Goal: Task Accomplishment & Management: Manage account settings

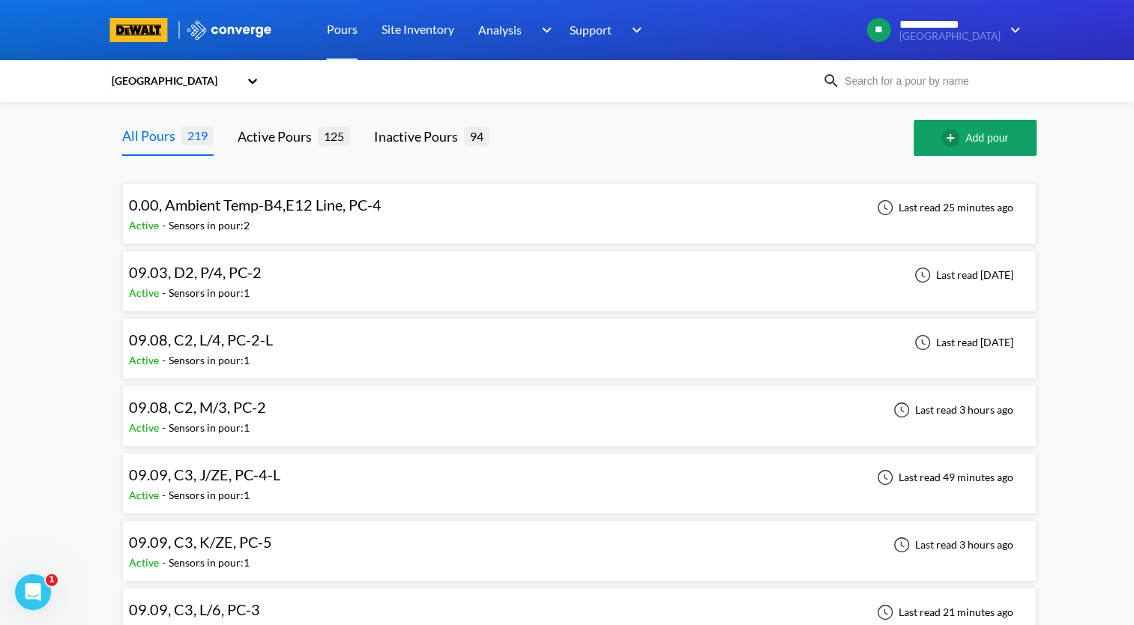
click at [315, 339] on div "09.08, C2, L/4, PC-2-L Active - Sensors in pour: 1 Last read [DATE]" at bounding box center [579, 348] width 901 height 48
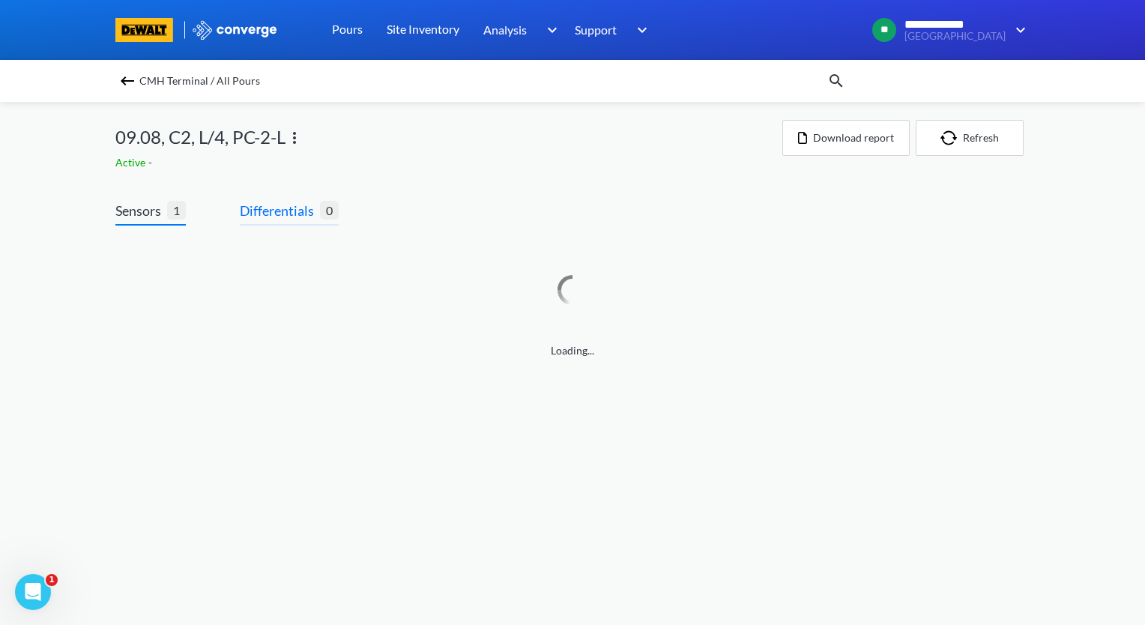
click at [278, 220] on span "Differentials" at bounding box center [280, 210] width 80 height 21
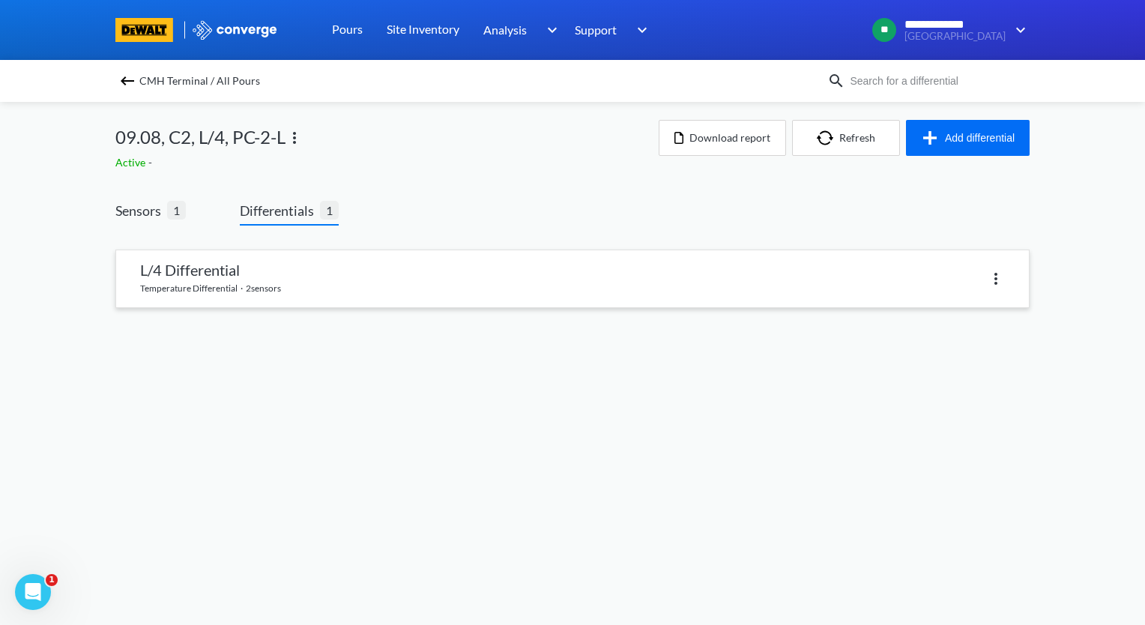
click at [286, 279] on link at bounding box center [572, 278] width 913 height 57
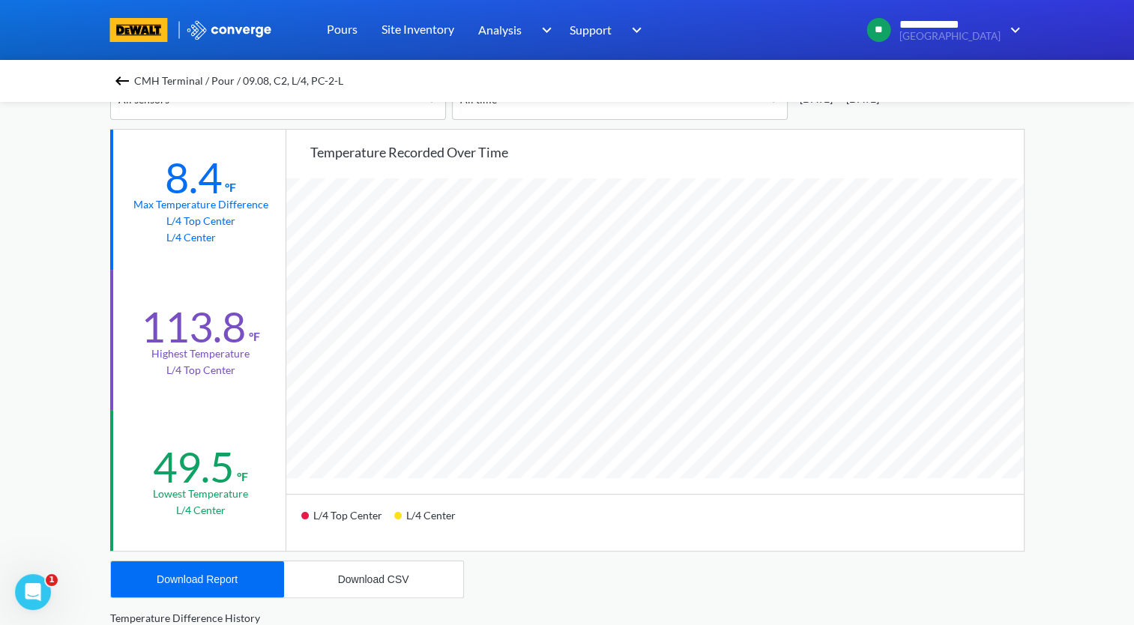
scroll to position [150, 0]
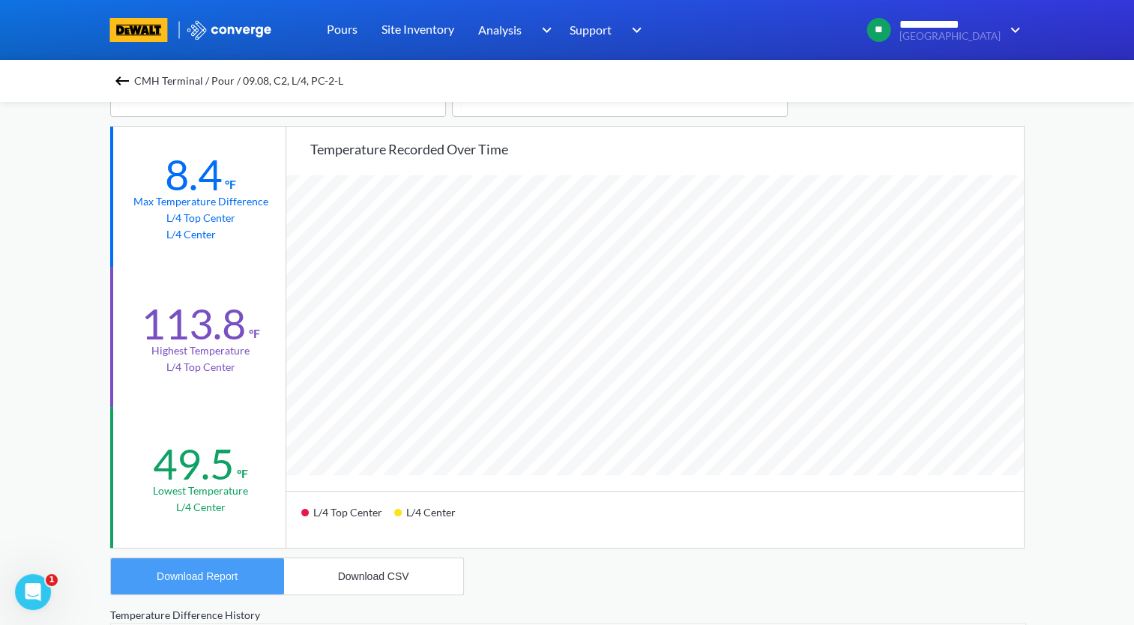
click at [270, 578] on button "Download Report" at bounding box center [197, 576] width 173 height 36
click at [123, 82] on img at bounding box center [122, 81] width 18 height 18
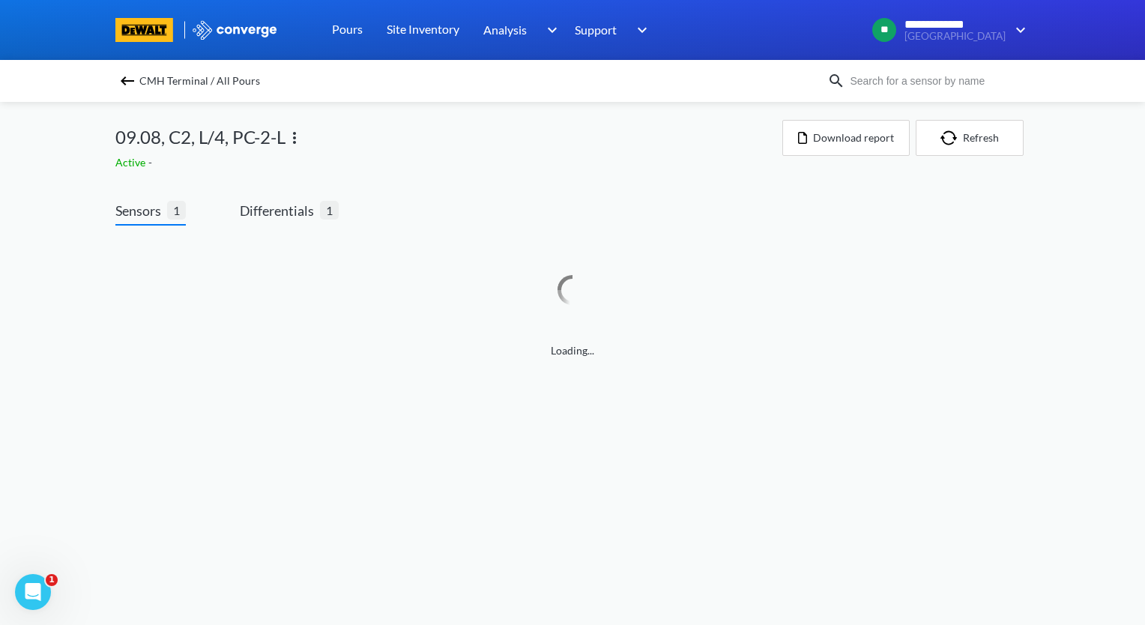
click at [297, 138] on img at bounding box center [294, 138] width 18 height 18
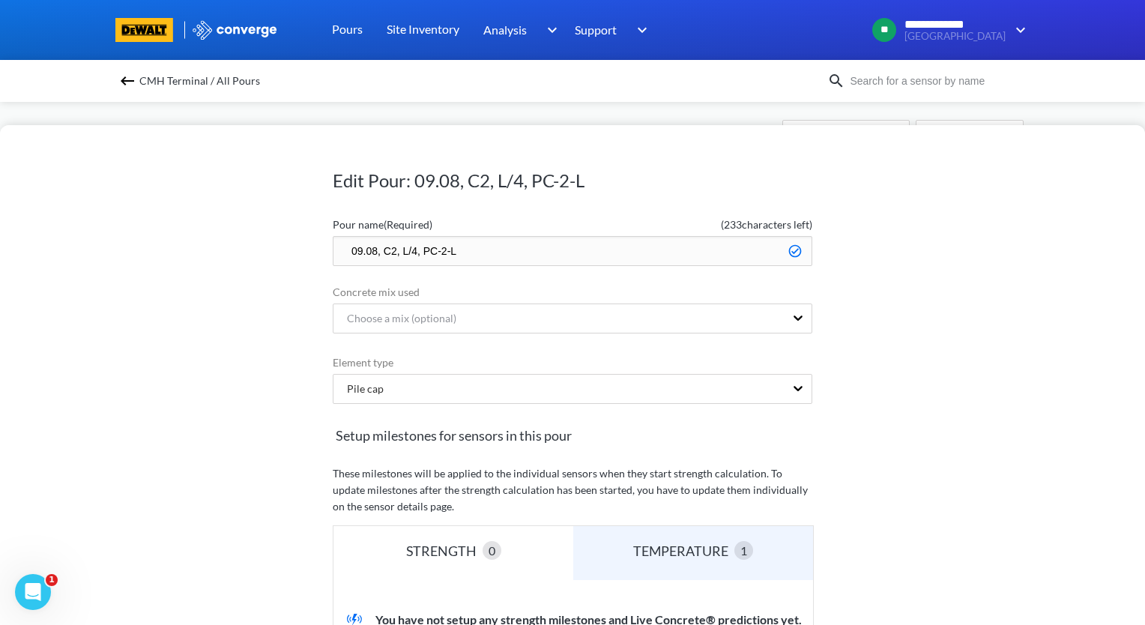
click at [341, 250] on input "09.08, C2, L/4, PC-2-L" at bounding box center [573, 251] width 480 height 30
type input "zzz.09.08, C2, L/4, PC-2-L"
click at [916, 405] on div "Edit Pour: 09.08, C2, L/4, PC-2-L Pour name (Required) ( 229 characters left) z…" at bounding box center [572, 375] width 1145 height 500
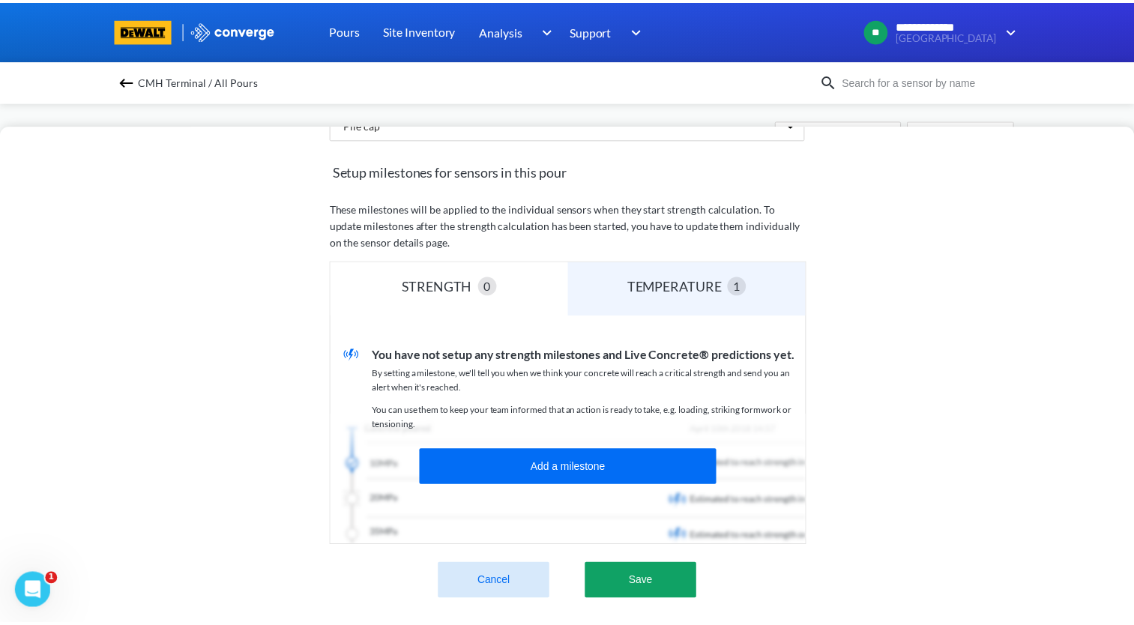
scroll to position [371, 0]
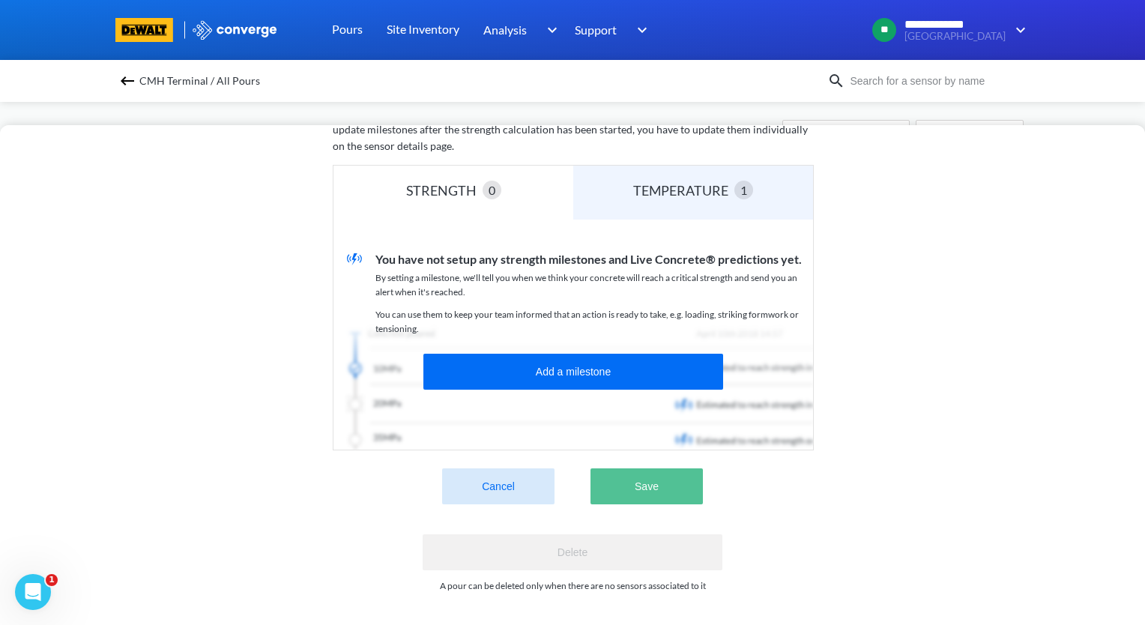
click at [668, 491] on button "Save" at bounding box center [646, 486] width 112 height 36
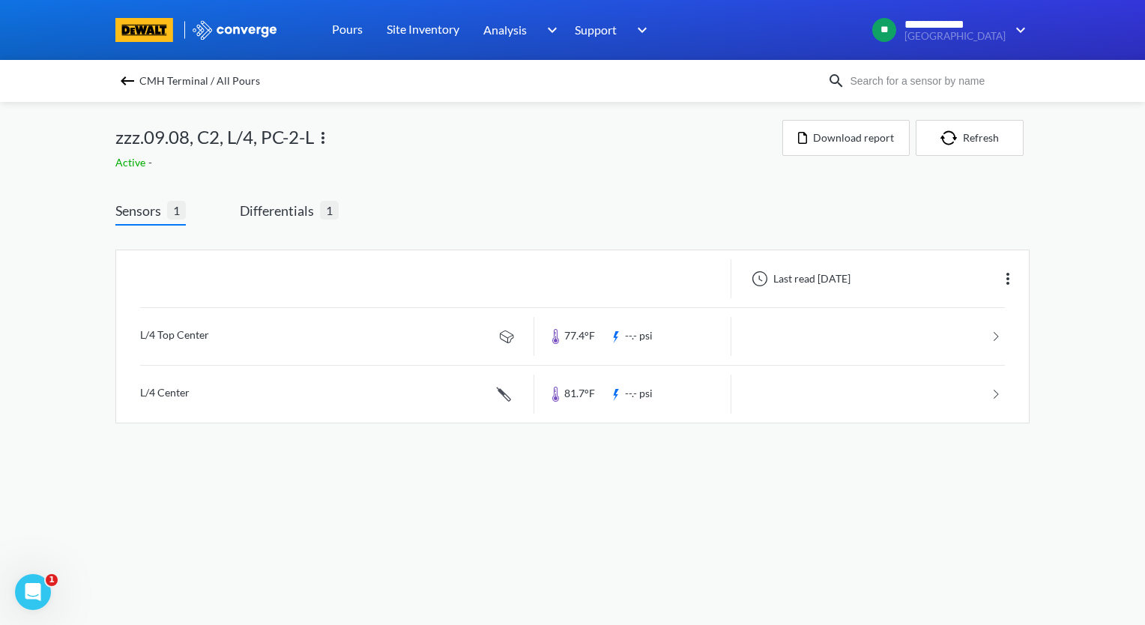
click at [124, 79] on img at bounding box center [127, 81] width 18 height 18
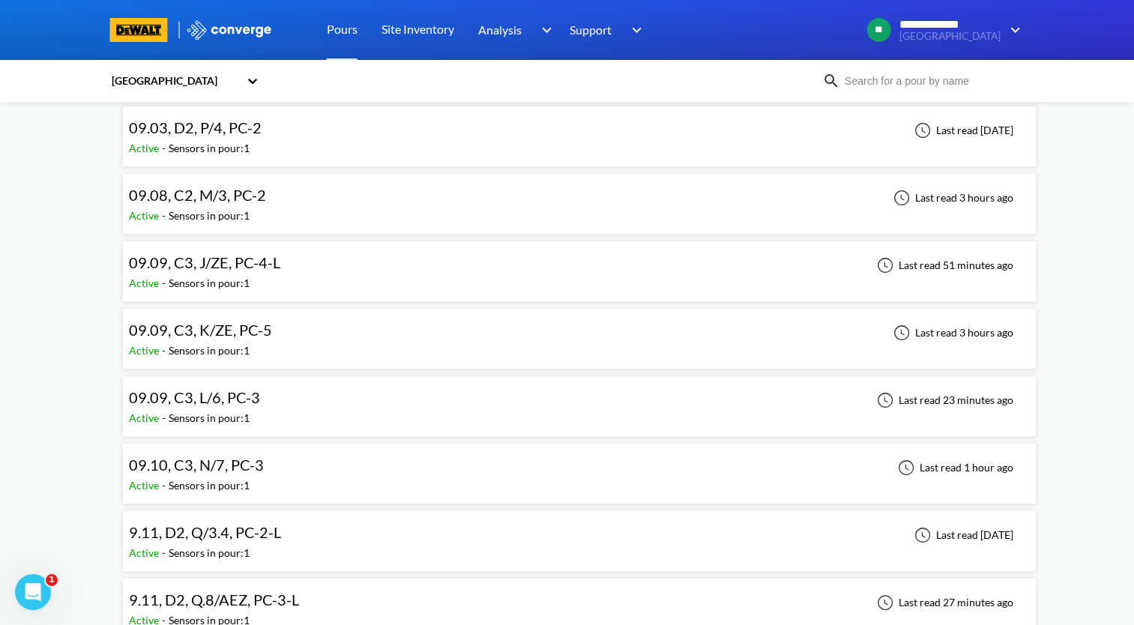
scroll to position [75, 0]
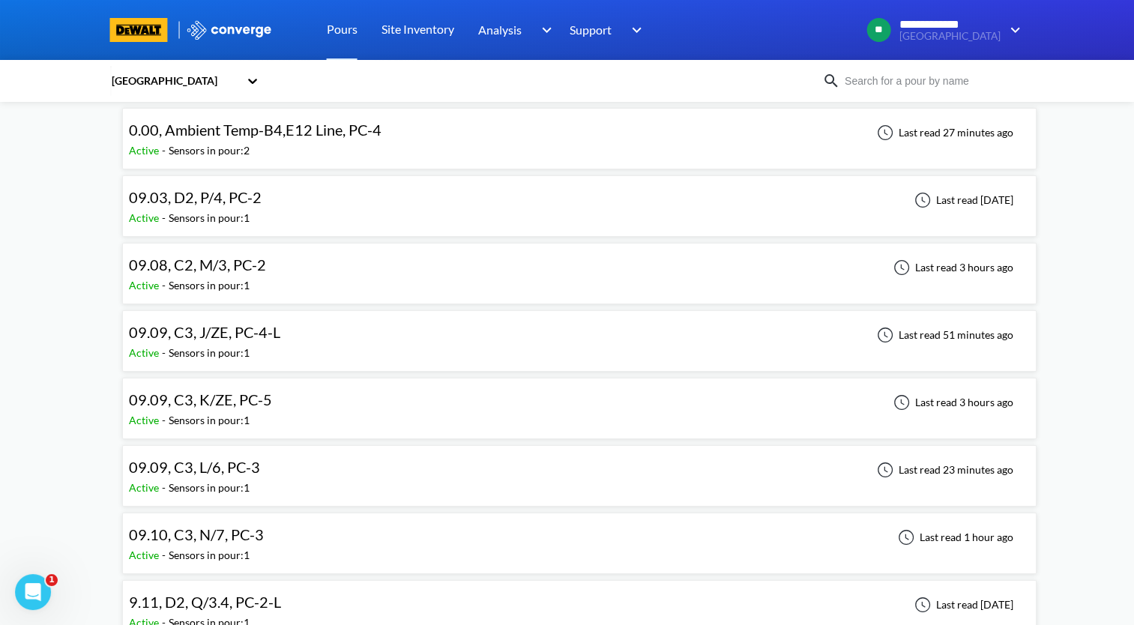
click at [483, 268] on div "09.08, C2, M/3, PC-2 Active - Sensors in pour: 1 Last read 3 hours ago" at bounding box center [579, 273] width 901 height 48
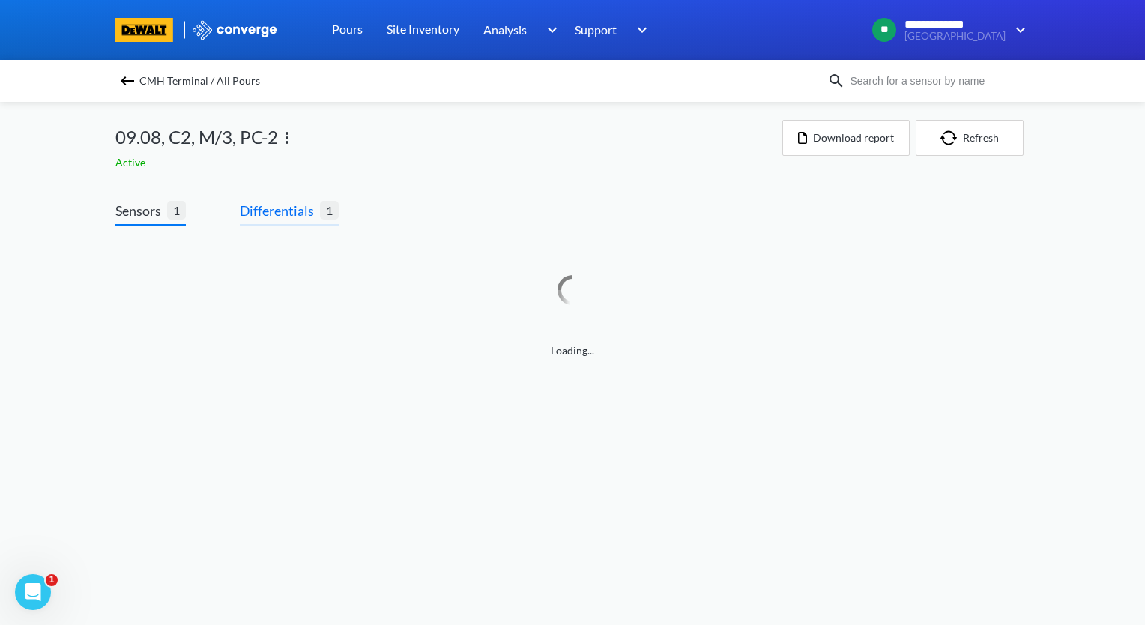
click at [297, 217] on span "Differentials" at bounding box center [280, 210] width 80 height 21
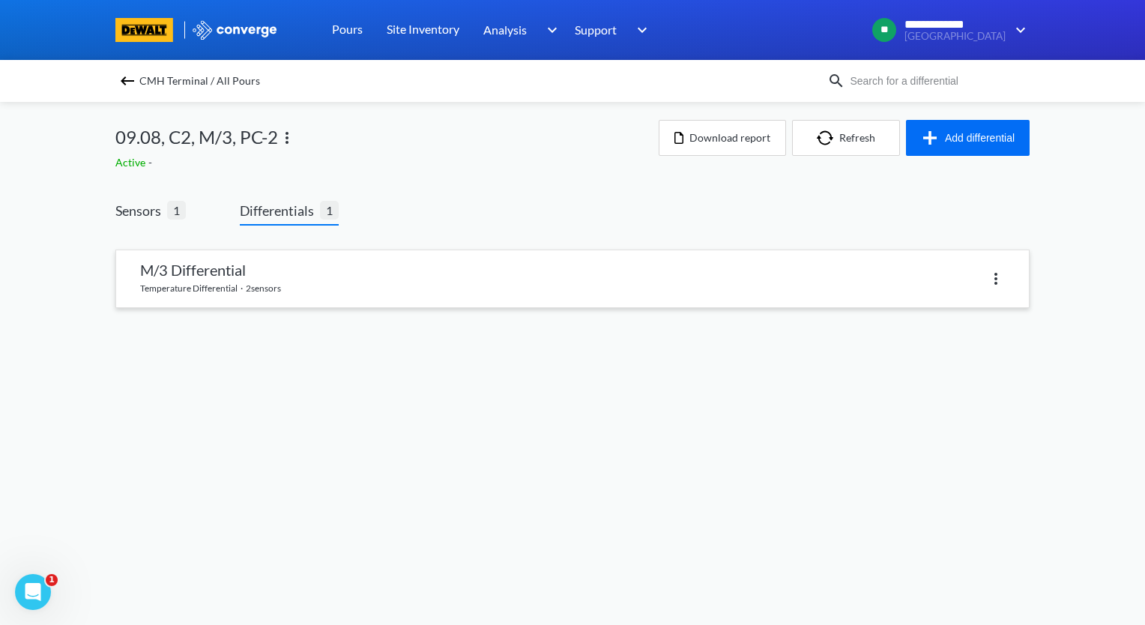
click at [262, 287] on link at bounding box center [572, 278] width 913 height 57
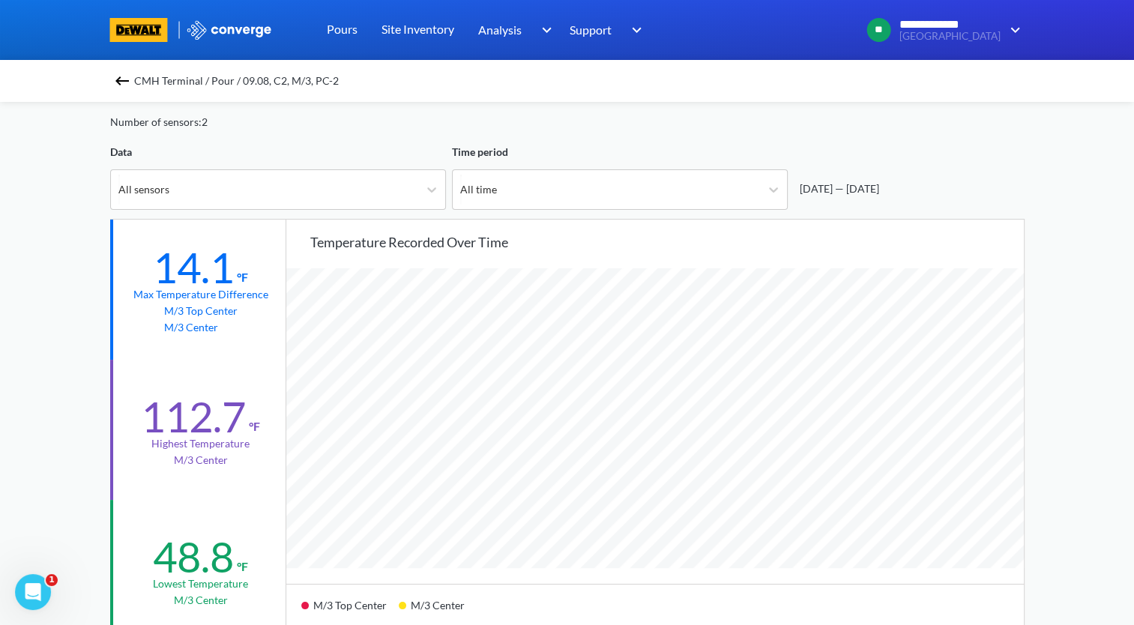
scroll to position [225, 0]
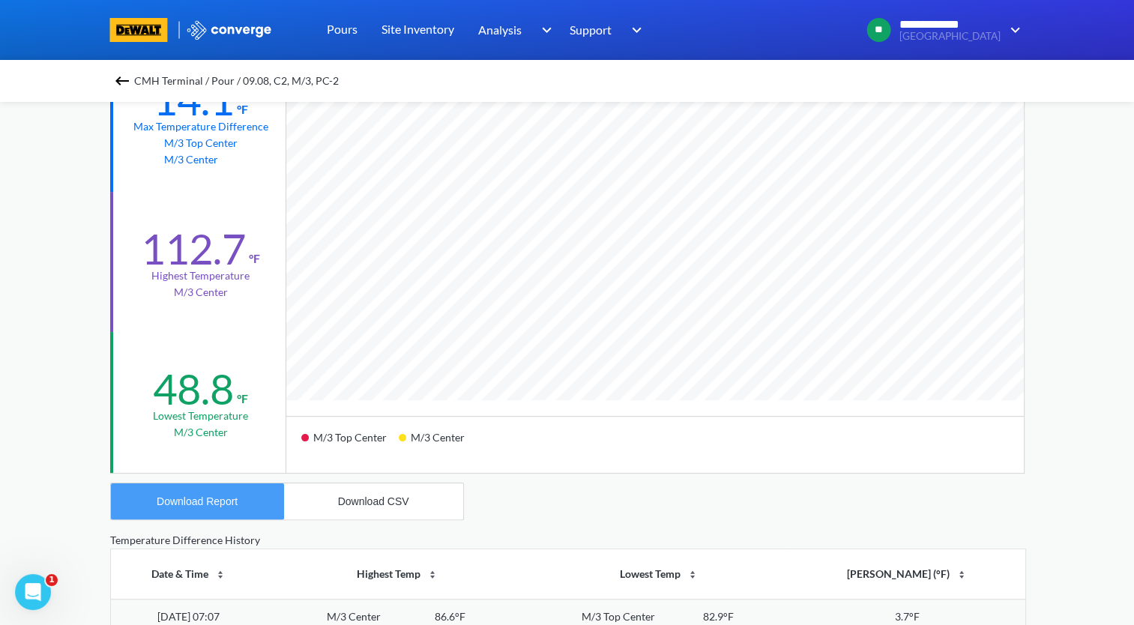
click at [216, 495] on div "Download Report" at bounding box center [197, 501] width 81 height 12
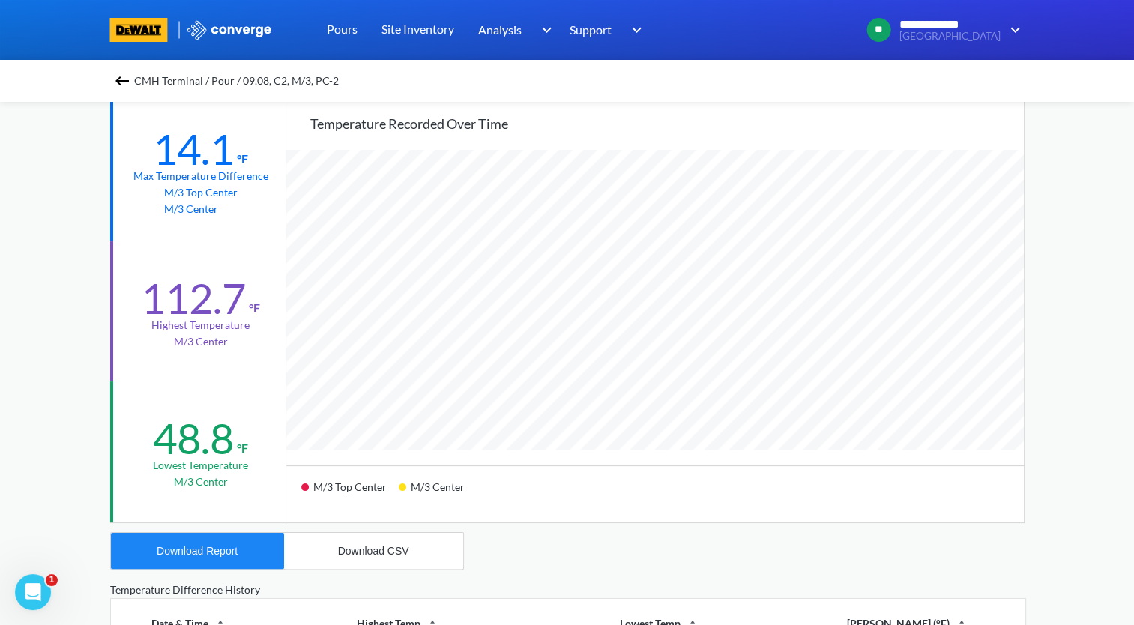
scroll to position [150, 0]
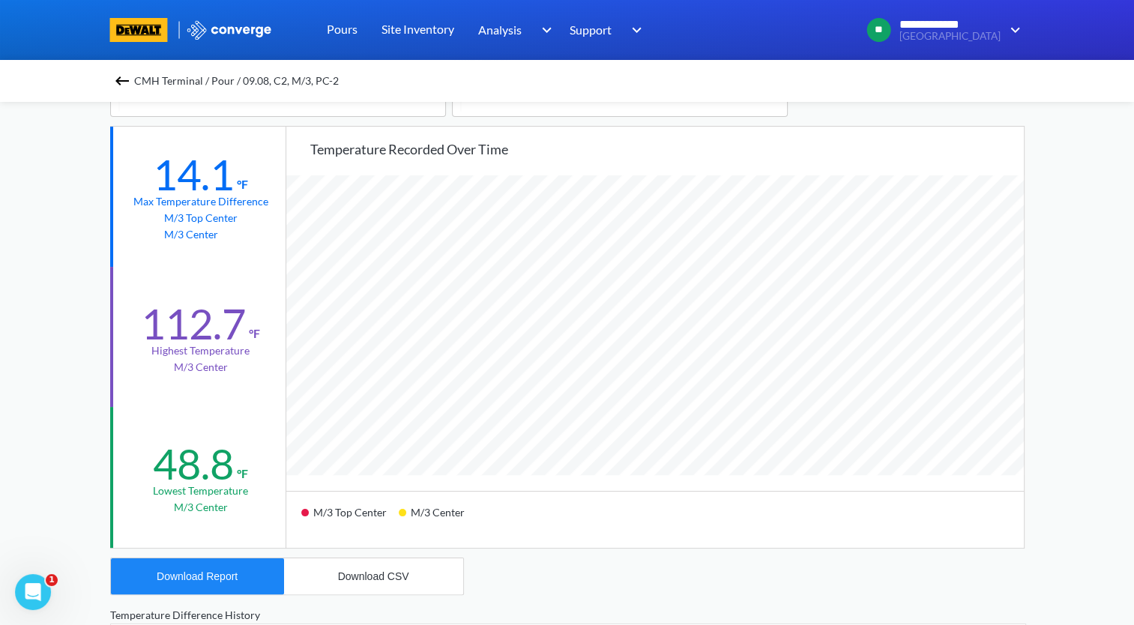
click at [131, 76] on img at bounding box center [122, 81] width 18 height 18
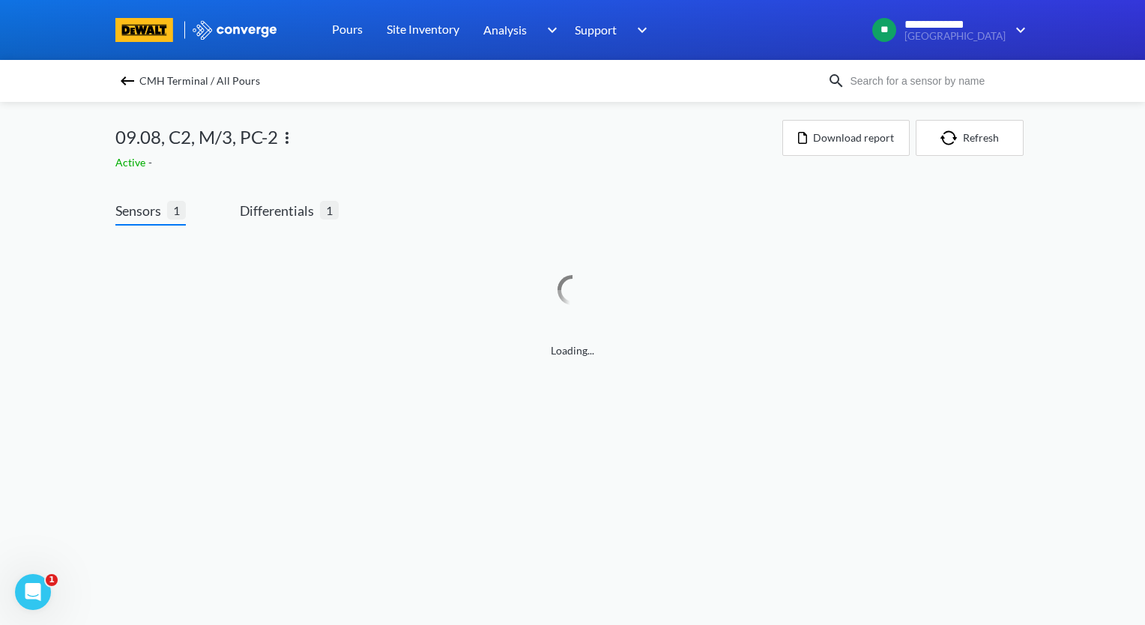
click at [289, 134] on img at bounding box center [287, 138] width 18 height 18
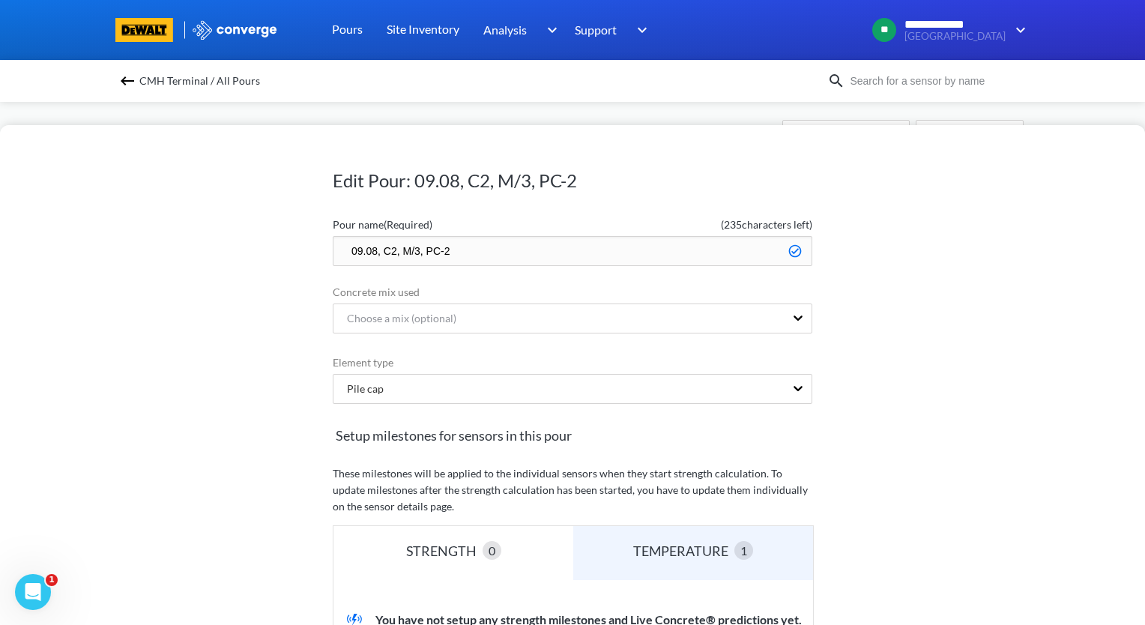
click at [339, 247] on input "09.08, C2, M/3, PC-2" at bounding box center [573, 251] width 480 height 30
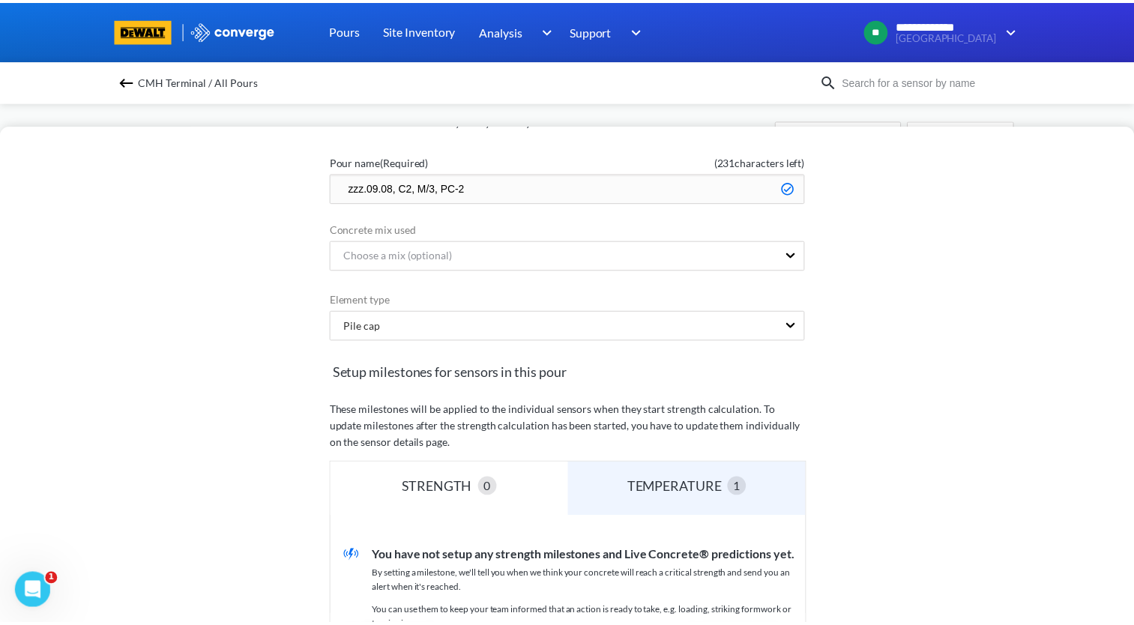
scroll to position [300, 0]
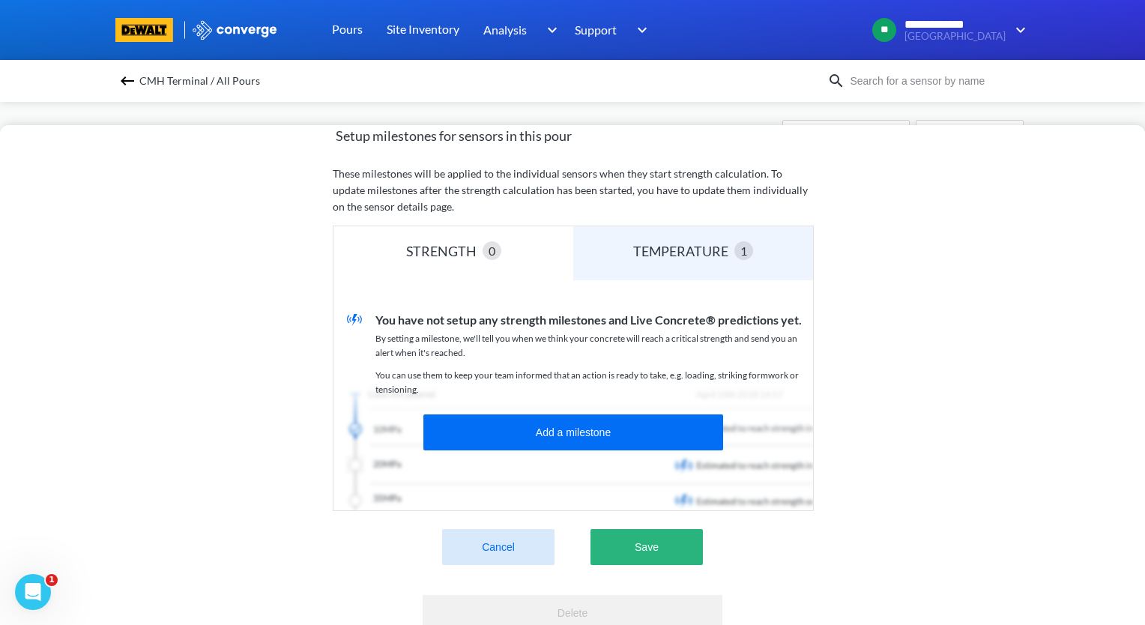
type input "zzz.09.08, C2, M/3, PC-2"
click at [677, 545] on button "Save" at bounding box center [646, 547] width 112 height 36
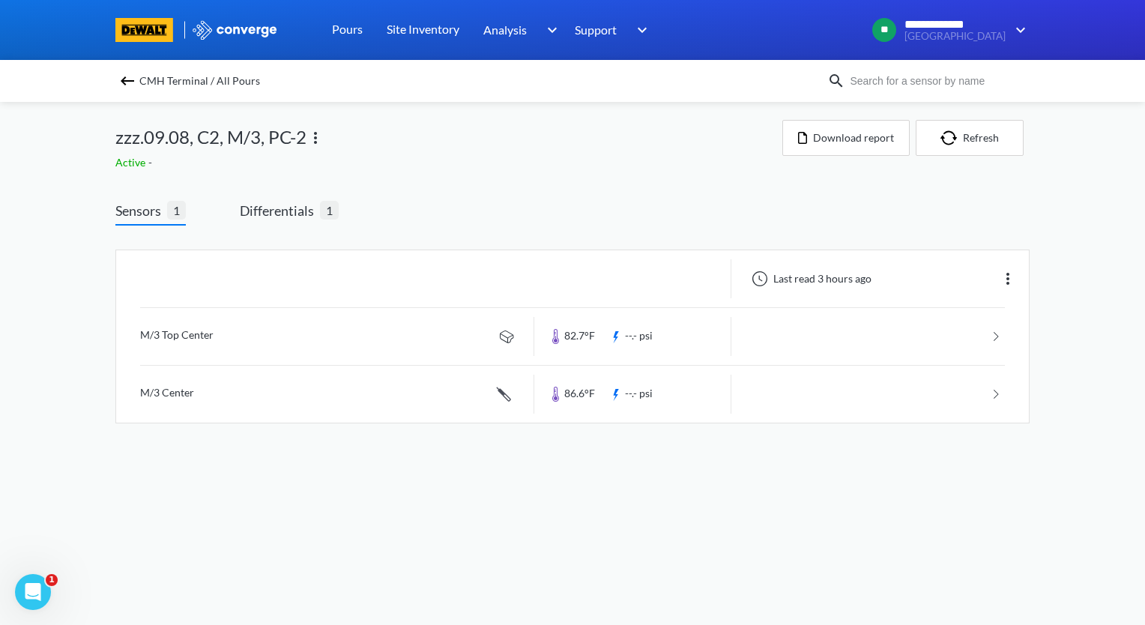
click at [129, 85] on img at bounding box center [127, 81] width 18 height 18
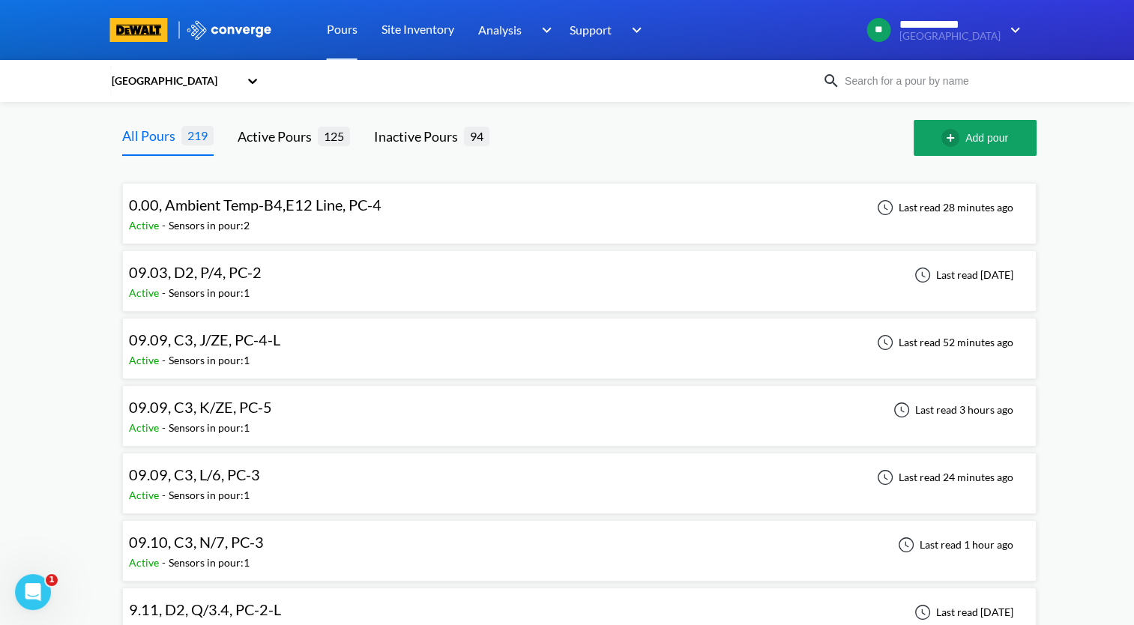
click at [291, 343] on div "09.09, C3, J/ZE, PC-4-L Active - Sensors in pour: 1 Last read 52 minutes ago" at bounding box center [579, 348] width 901 height 48
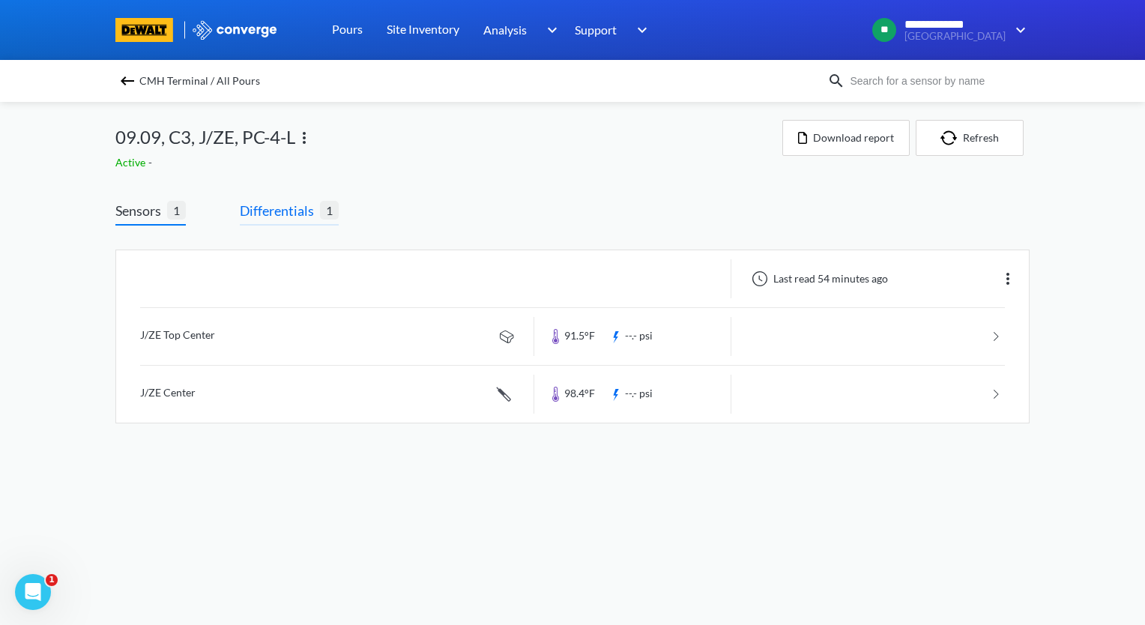
click at [297, 208] on span "Differentials" at bounding box center [280, 210] width 80 height 21
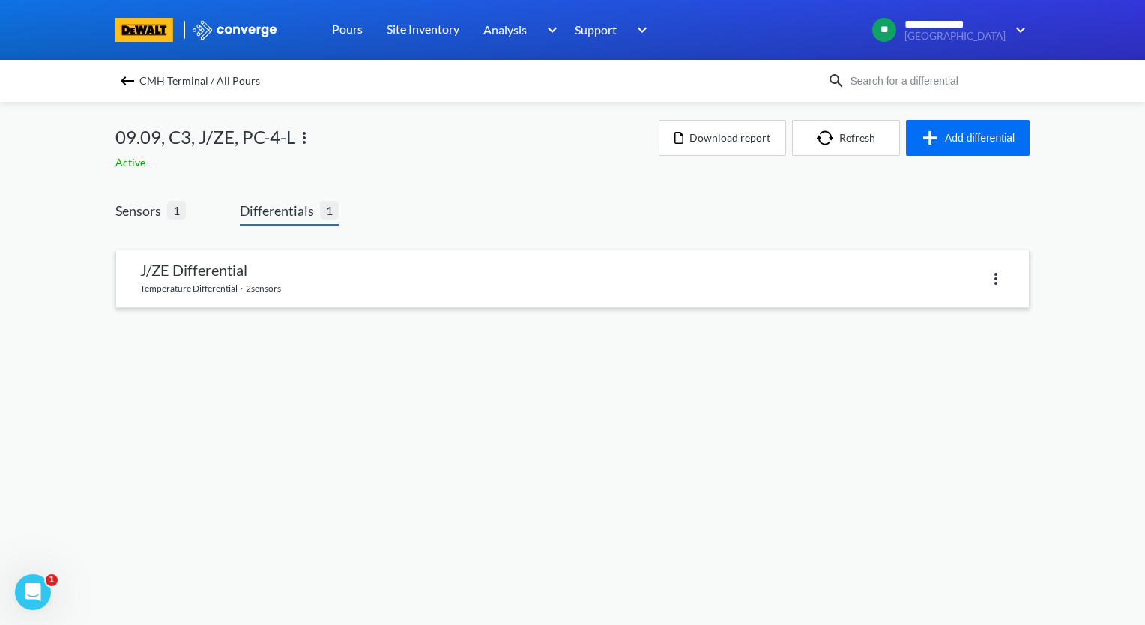
click at [358, 295] on link at bounding box center [572, 278] width 913 height 57
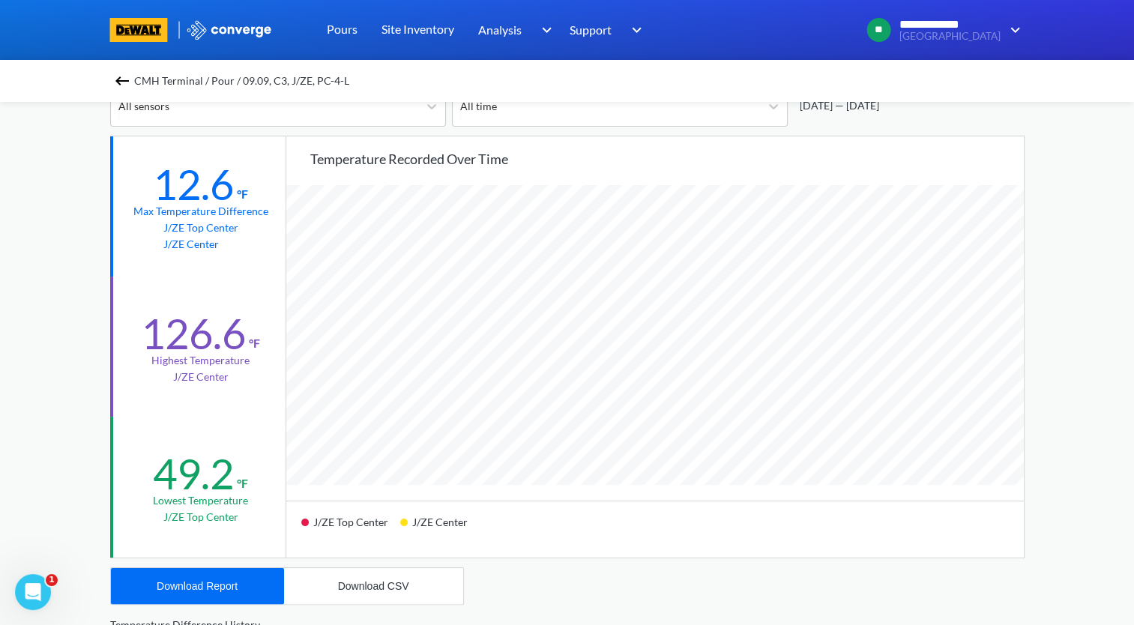
scroll to position [150, 0]
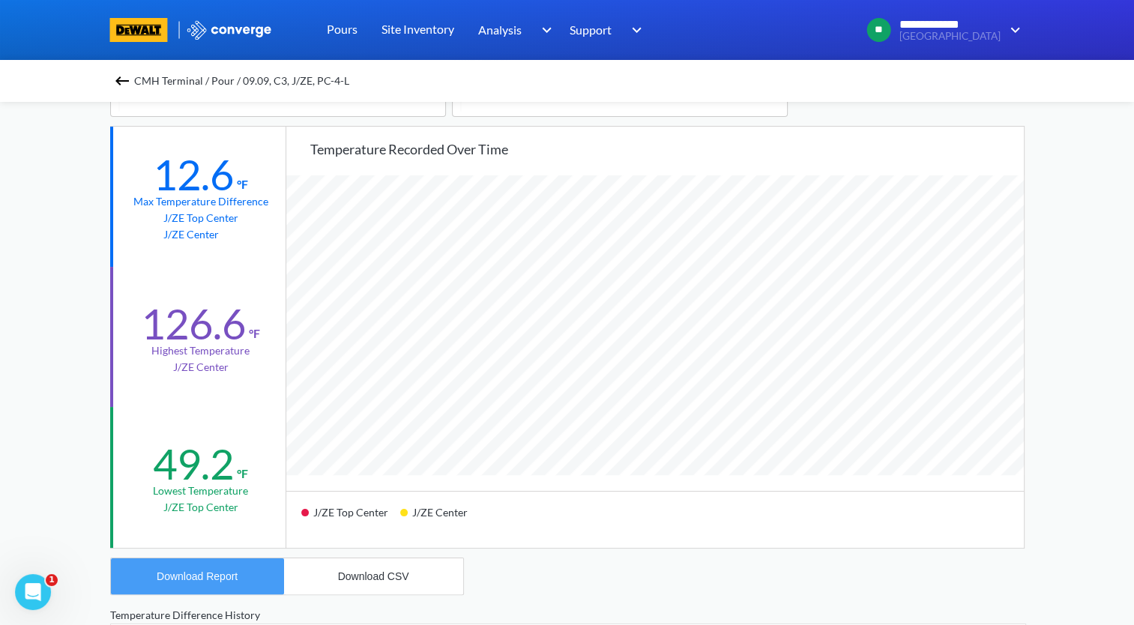
click at [256, 582] on button "Download Report" at bounding box center [197, 576] width 173 height 36
click at [121, 80] on img at bounding box center [122, 81] width 18 height 18
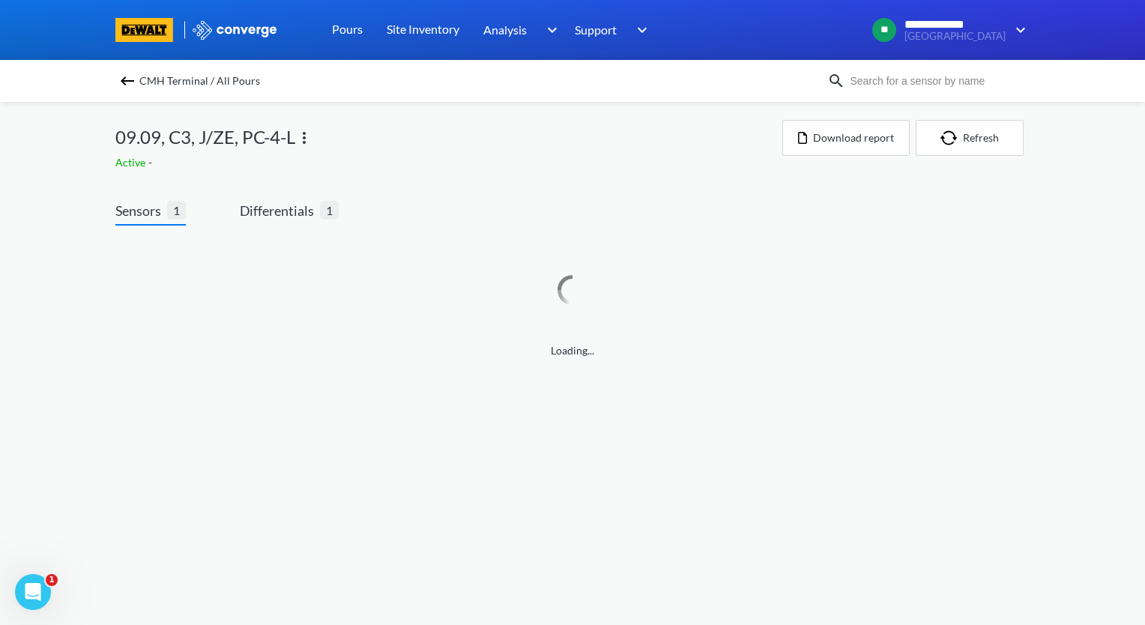
click at [303, 137] on img at bounding box center [304, 138] width 18 height 18
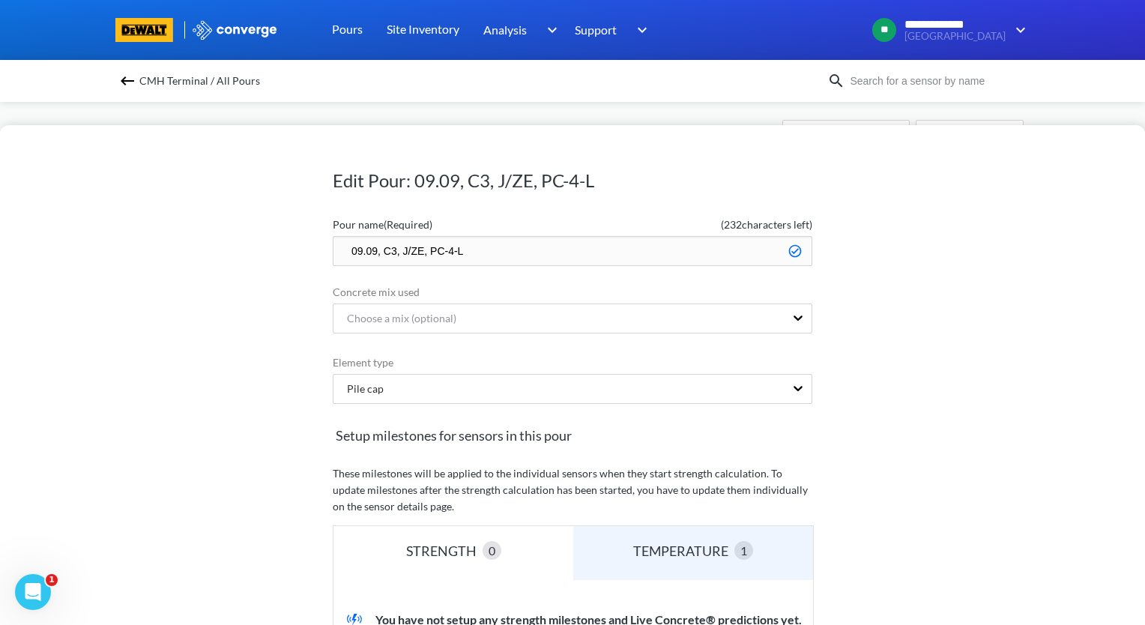
click at [344, 252] on input "09.09, C3, J/ZE, PC-4-L" at bounding box center [573, 251] width 480 height 30
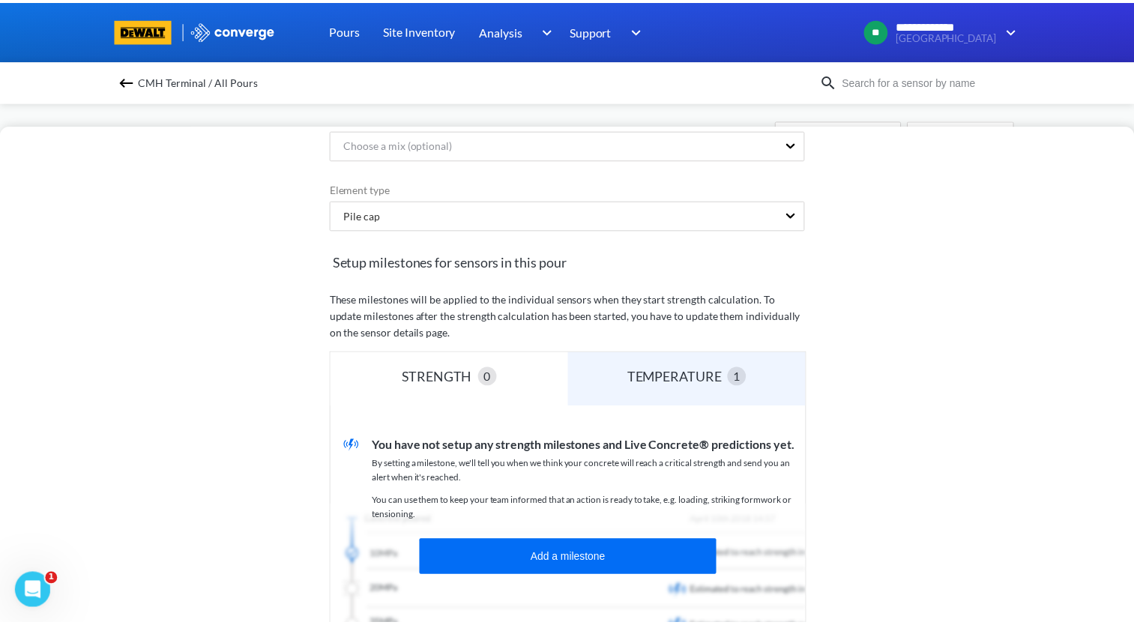
scroll to position [300, 0]
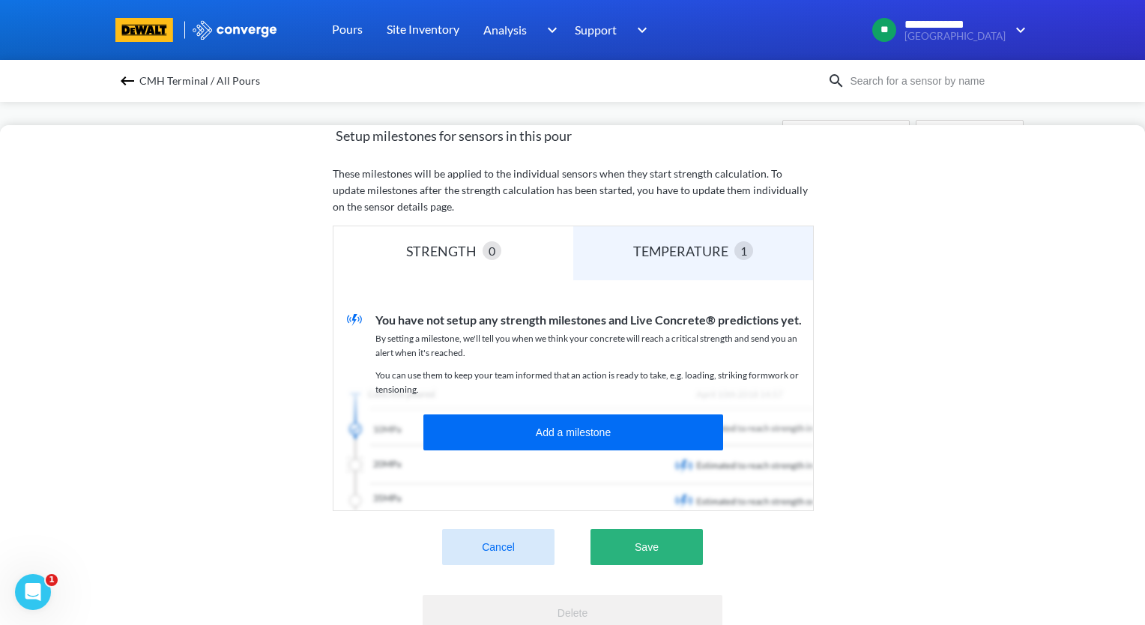
type input "zzz.09.09, C3, J/ZE, PC-4-L"
click at [676, 549] on button "Save" at bounding box center [646, 547] width 112 height 36
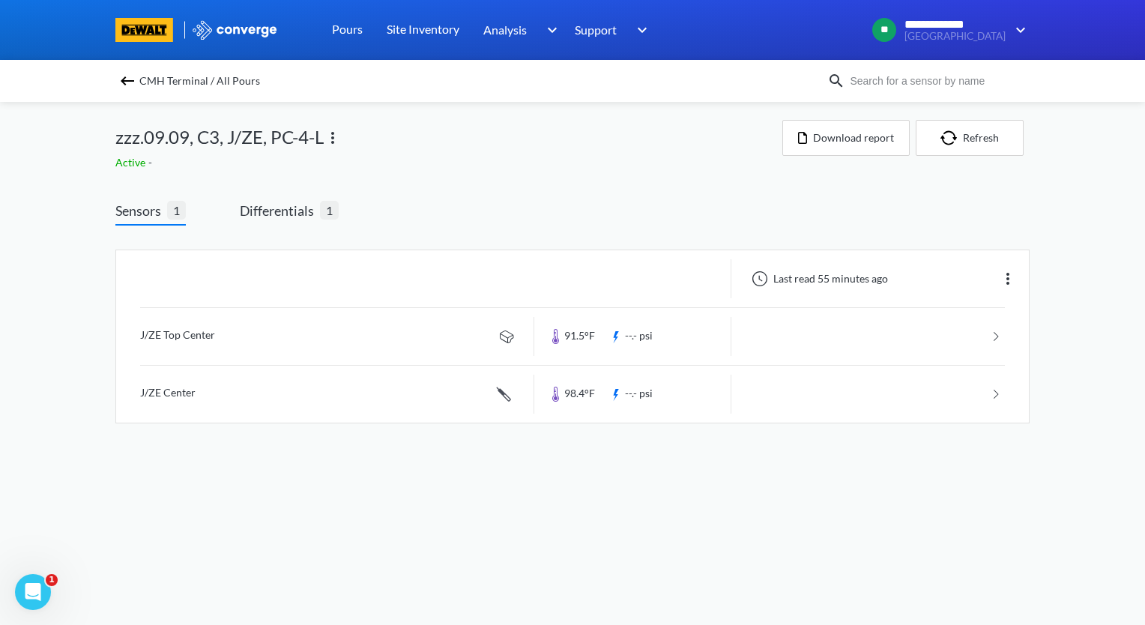
click at [126, 86] on img at bounding box center [127, 81] width 18 height 18
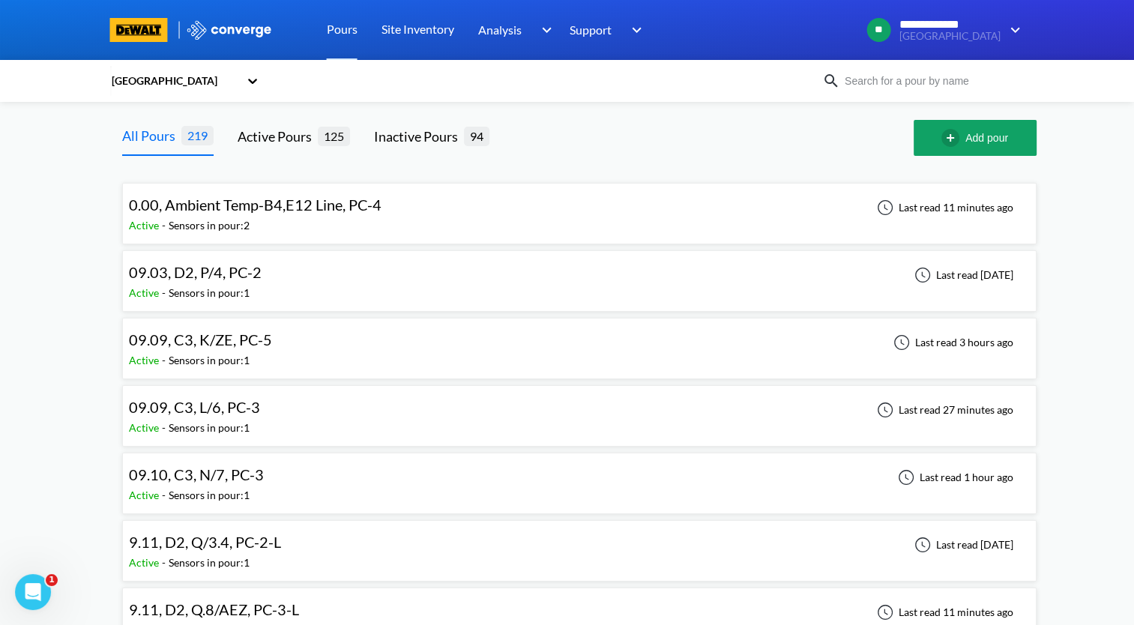
click at [342, 345] on div "09.09, C3, K/ZE, PC-5 Active - Sensors in pour: 1 Last read 3 hours ago" at bounding box center [579, 348] width 901 height 48
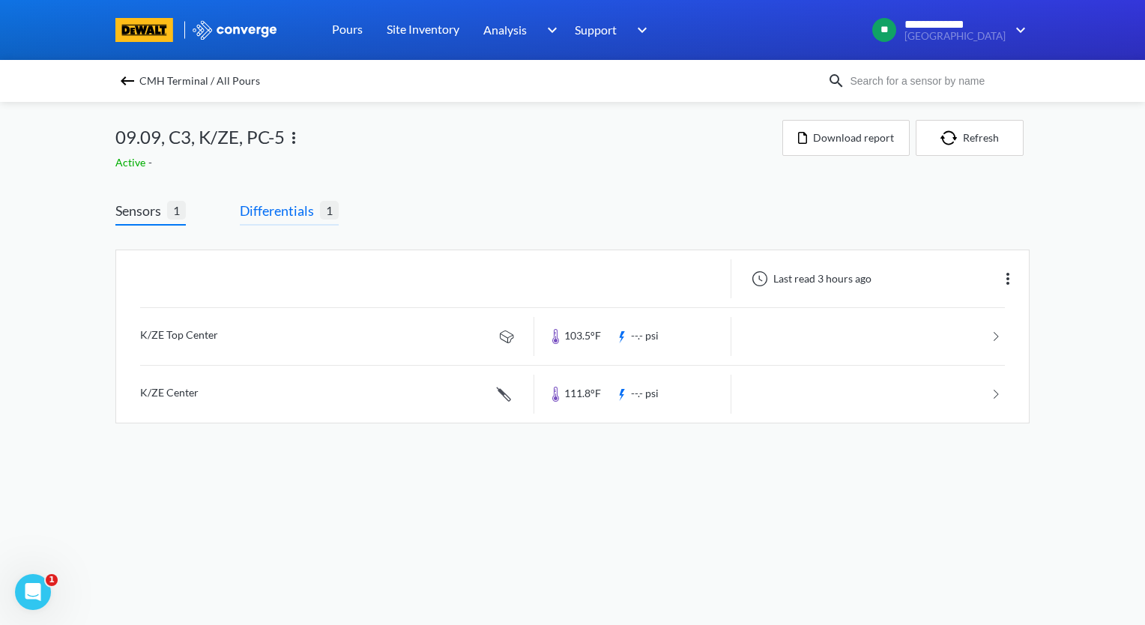
click at [281, 214] on span "Differentials" at bounding box center [280, 210] width 80 height 21
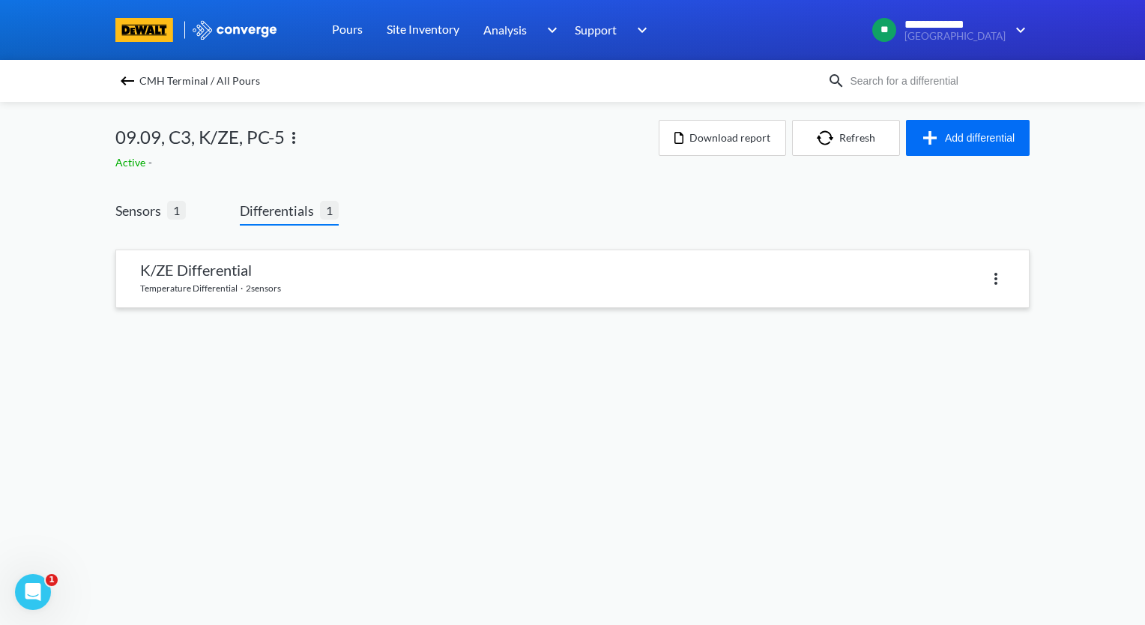
click at [327, 283] on link at bounding box center [572, 278] width 913 height 57
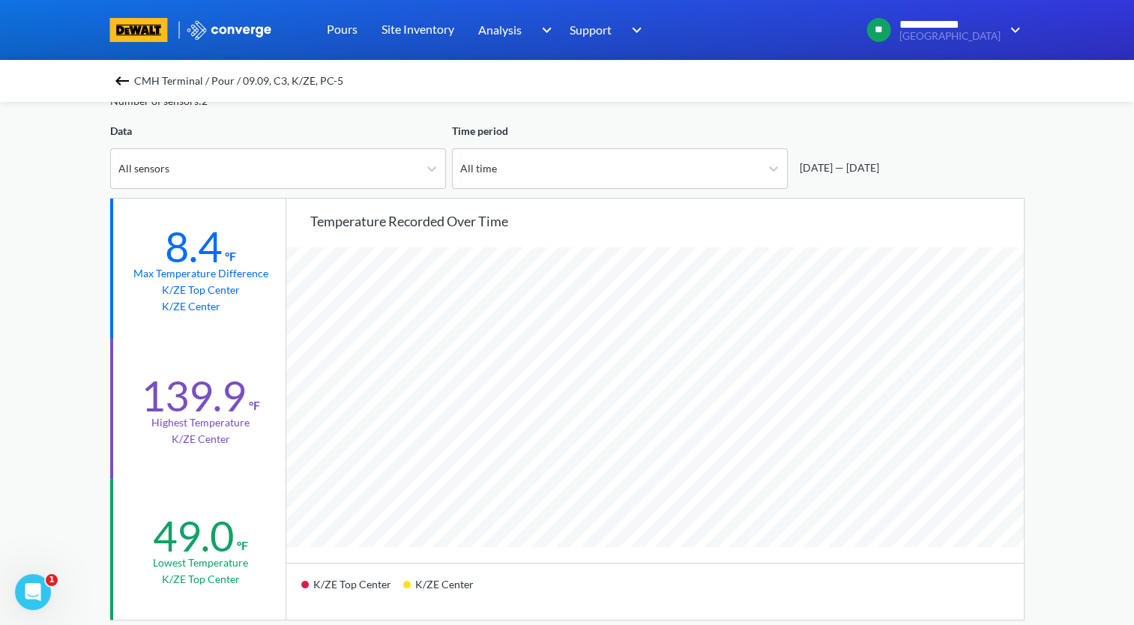
scroll to position [150, 0]
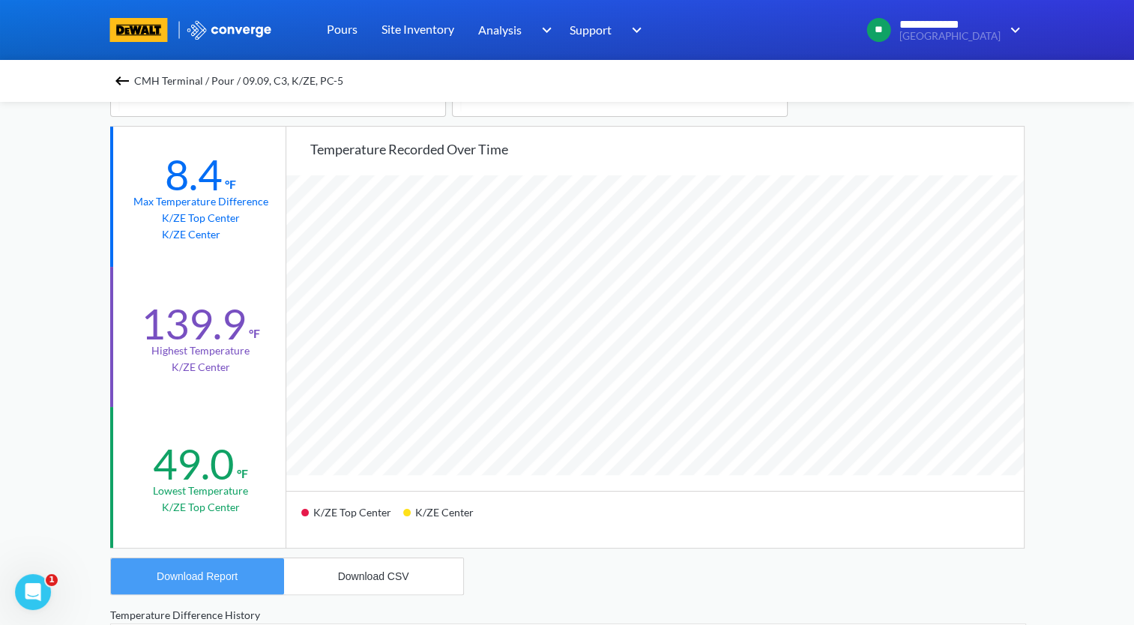
click at [241, 582] on button "Download Report" at bounding box center [197, 576] width 173 height 36
click at [56, 337] on div "**********" at bounding box center [567, 478] width 1134 height 1256
click at [123, 79] on img at bounding box center [122, 81] width 18 height 18
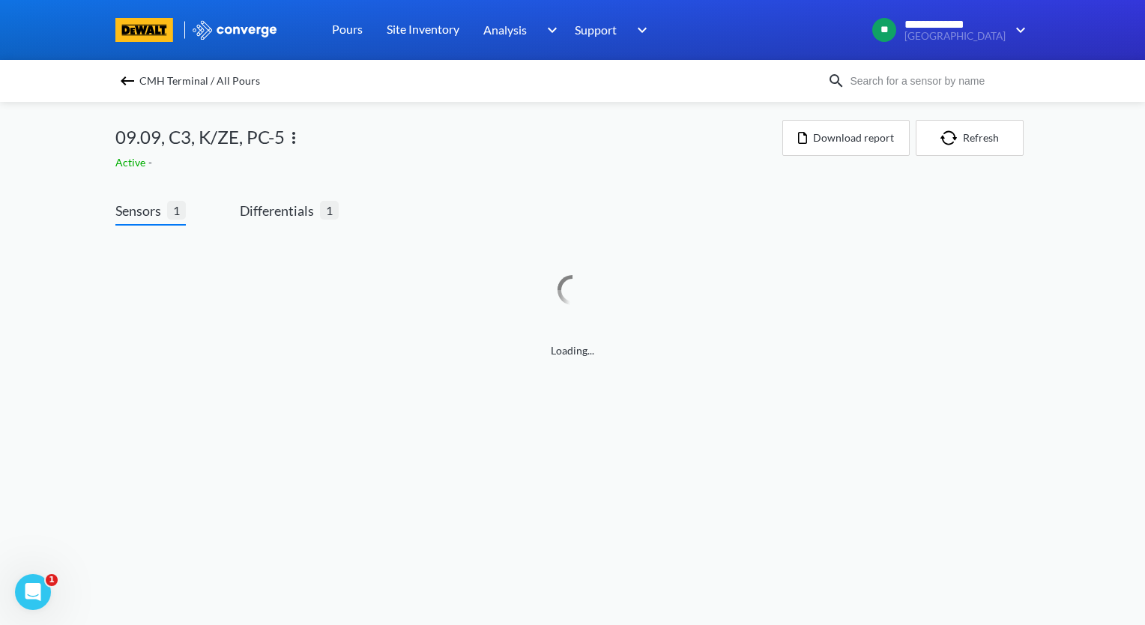
click at [294, 140] on img at bounding box center [294, 138] width 18 height 18
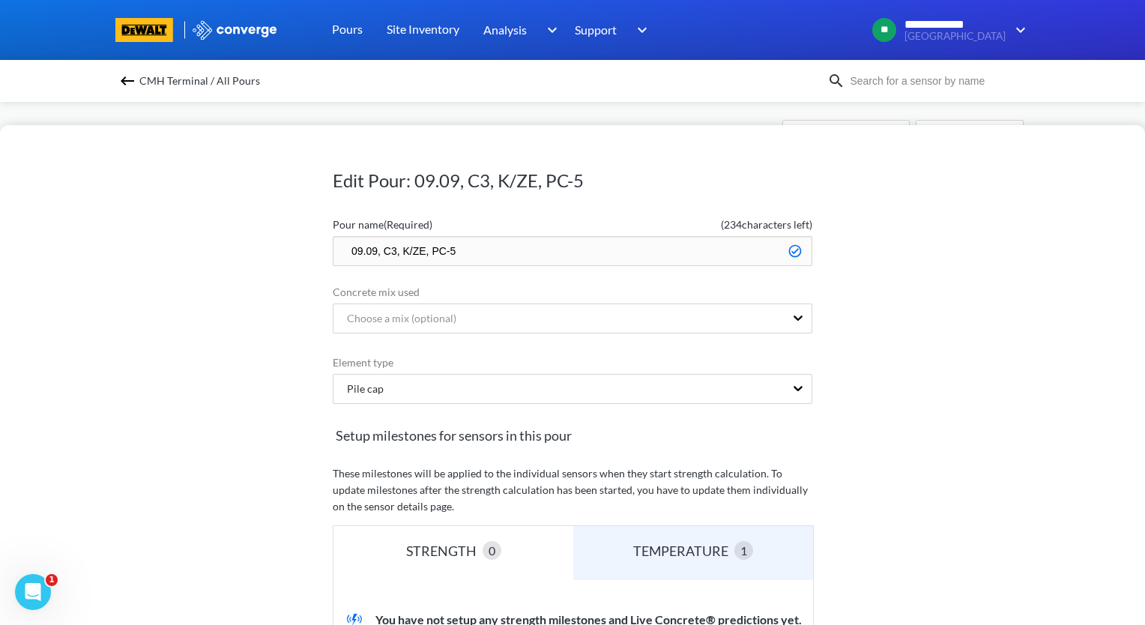
click at [333, 247] on input "09.09, C3, K/ZE, PC-5" at bounding box center [573, 251] width 480 height 30
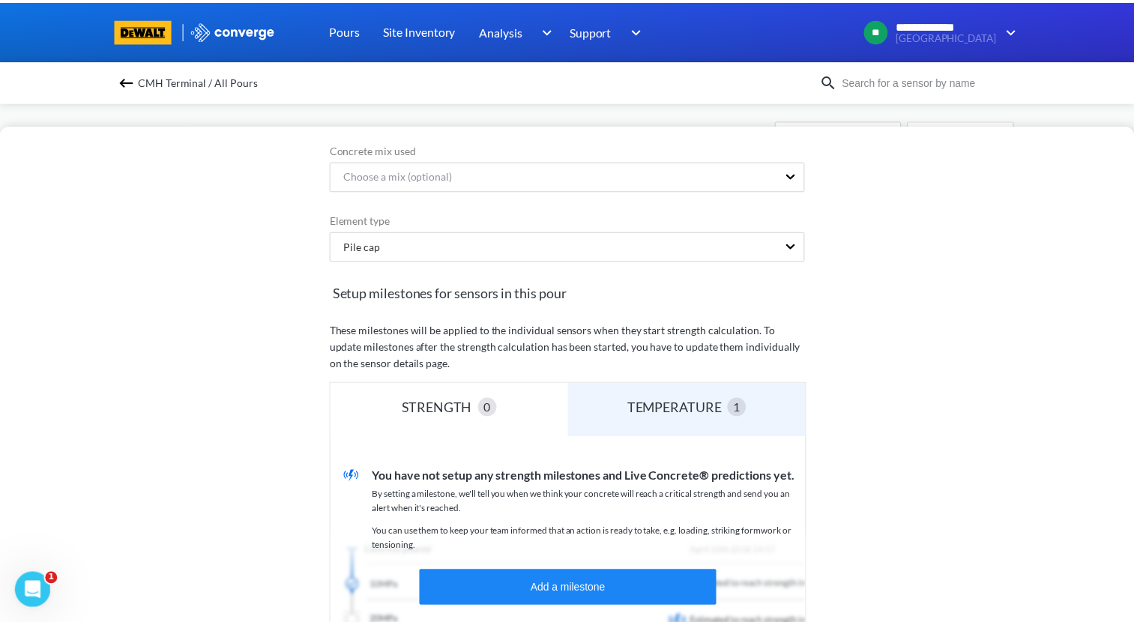
scroll to position [300, 0]
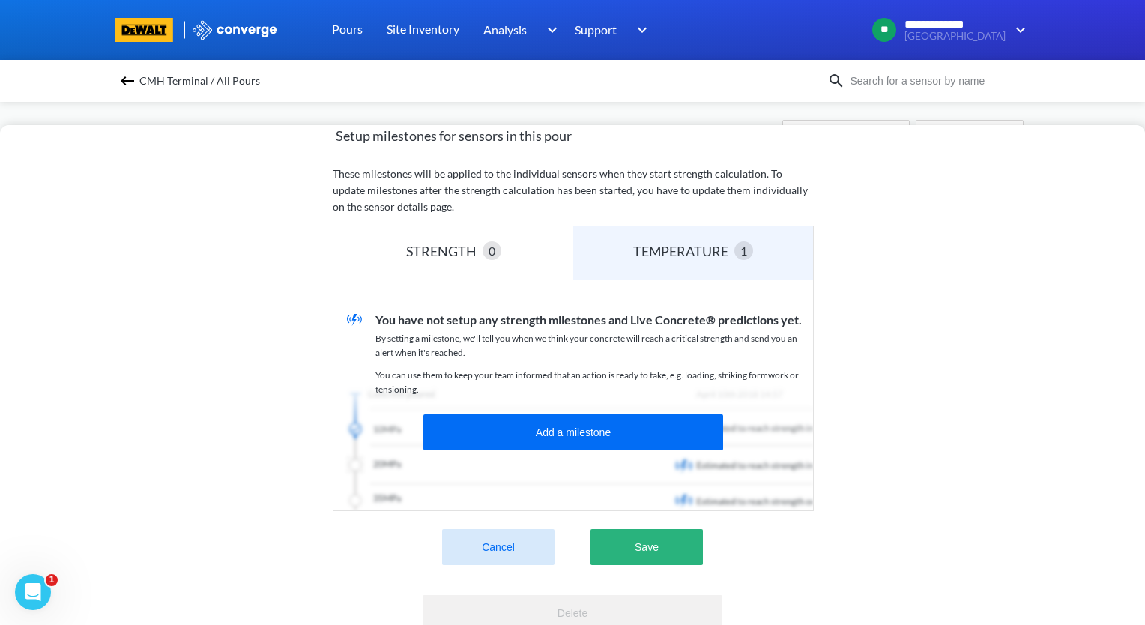
type input "zzz.09.09, C3, K/ZE, PC-5"
click at [659, 558] on button "Save" at bounding box center [646, 547] width 112 height 36
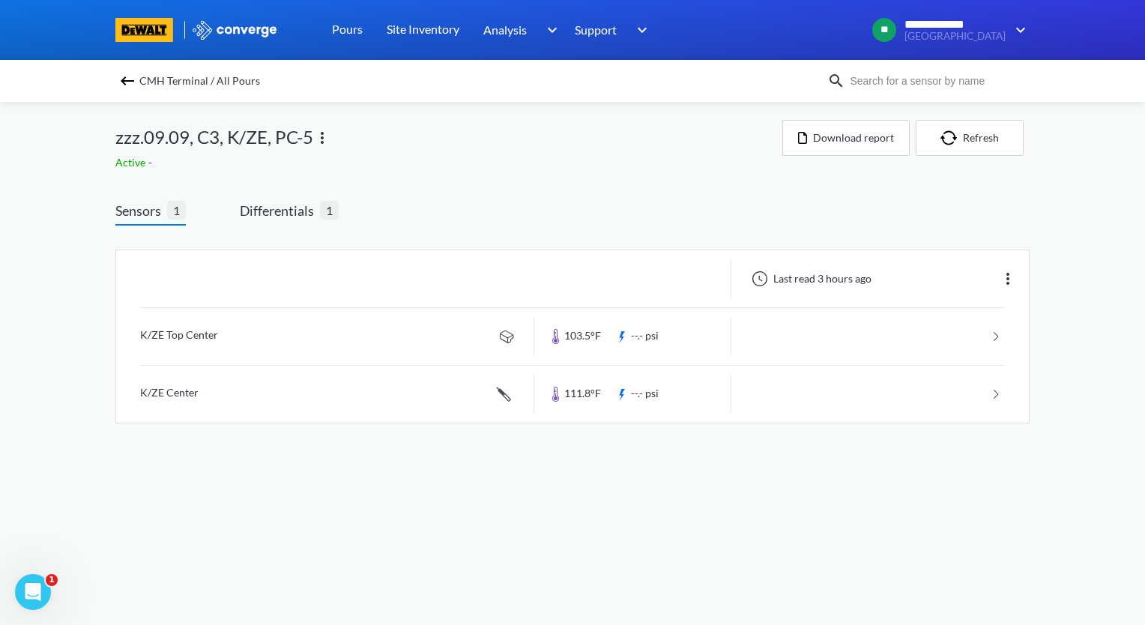
click at [121, 79] on img at bounding box center [127, 81] width 18 height 18
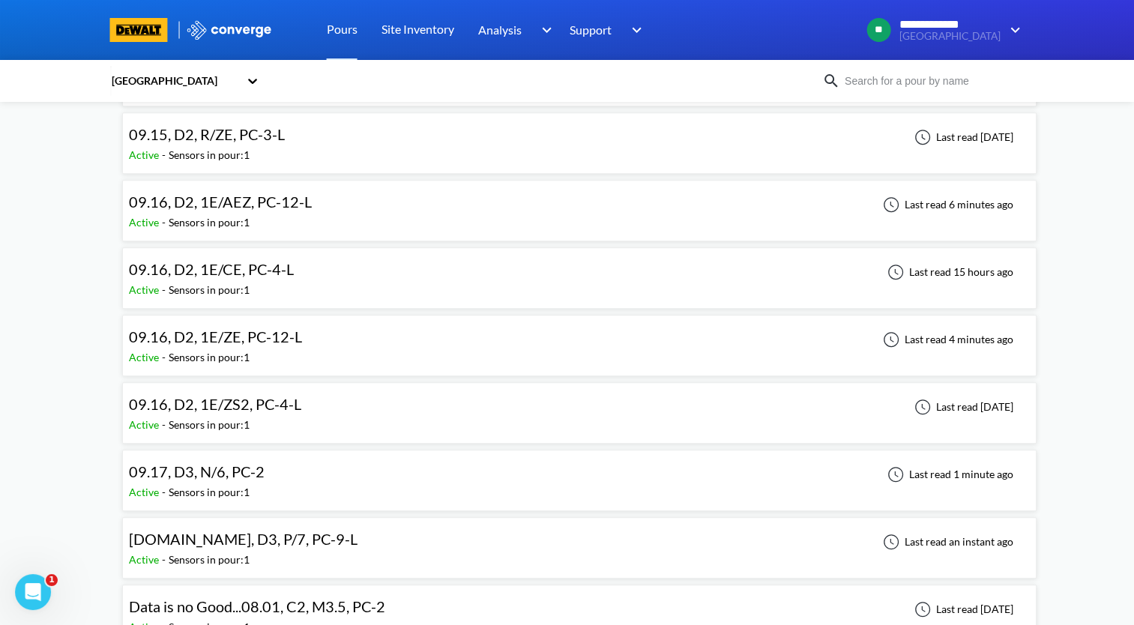
scroll to position [749, 0]
